Goal: Use online tool/utility: Utilize a website feature to perform a specific function

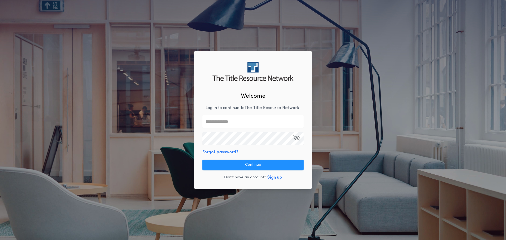
click at [220, 122] on input "text" at bounding box center [253, 121] width 101 height 13
type input "**********"
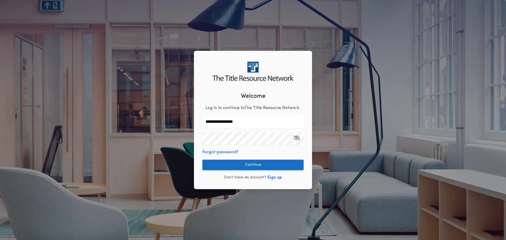
click at [257, 167] on button "Continue" at bounding box center [253, 165] width 101 height 11
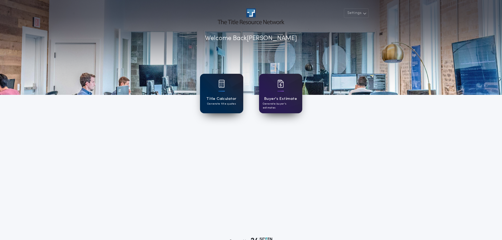
click at [225, 88] on div "Title Calculator Generate title quotes" at bounding box center [221, 94] width 43 height 40
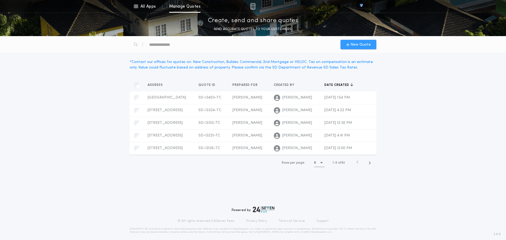
click at [351, 42] on span "New Quote" at bounding box center [358, 45] width 25 height 6
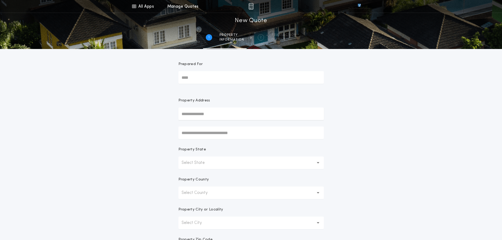
click at [193, 79] on input "Prepared For" at bounding box center [252, 77] width 146 height 13
type input "**********"
click at [202, 126] on button "[STREET_ADDRESS]" at bounding box center [252, 125] width 146 height 8
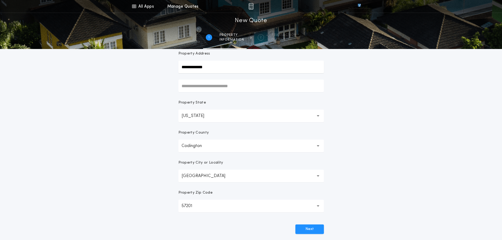
scroll to position [79, 0]
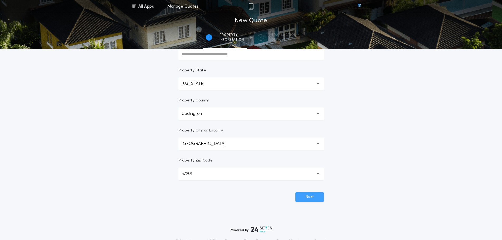
click at [310, 196] on button "Next" at bounding box center [310, 196] width 28 height 9
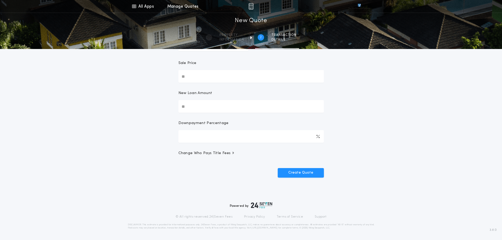
scroll to position [0, 0]
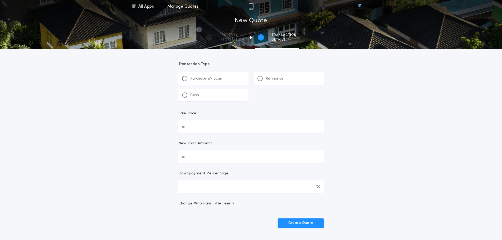
click at [262, 79] on div at bounding box center [260, 78] width 5 height 5
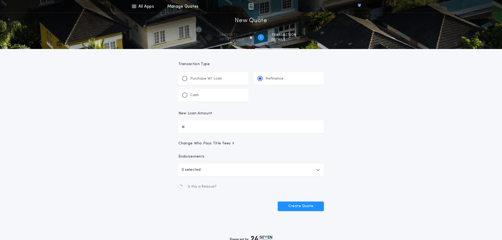
click at [202, 126] on input "New Loan Amount" at bounding box center [252, 127] width 146 height 13
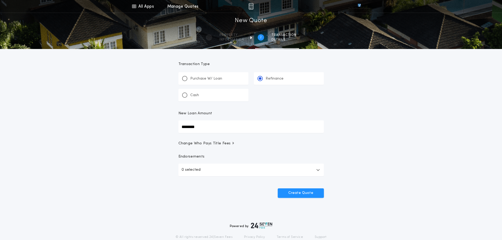
type input "********"
click at [318, 170] on icon "button" at bounding box center [318, 170] width 4 height 4
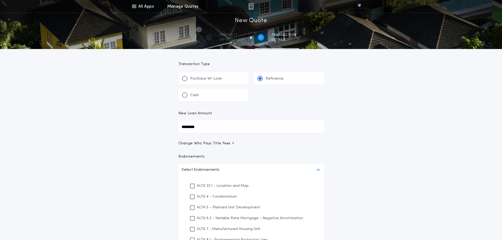
drag, startPoint x: 192, startPoint y: 187, endPoint x: 195, endPoint y: 187, distance: 3.7
click at [192, 187] on icon at bounding box center [192, 186] width 3 height 4
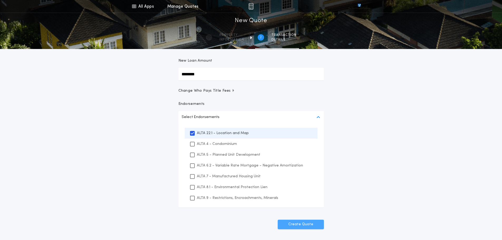
click at [303, 223] on button "Create Quote" at bounding box center [301, 224] width 46 height 9
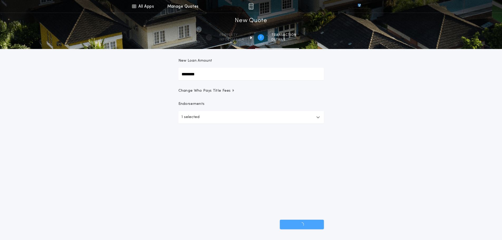
scroll to position [20, 0]
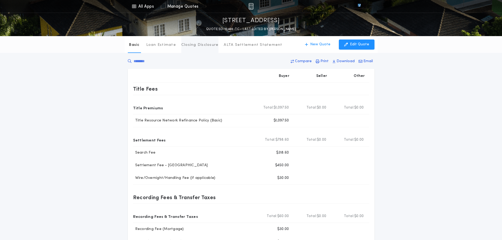
click at [192, 45] on p "Closing Disclosure" at bounding box center [199, 44] width 37 height 5
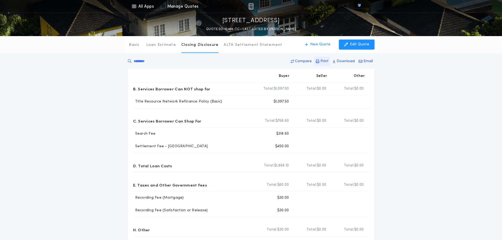
click at [326, 62] on p "Print" at bounding box center [325, 61] width 8 height 5
